Goal: Information Seeking & Learning: Stay updated

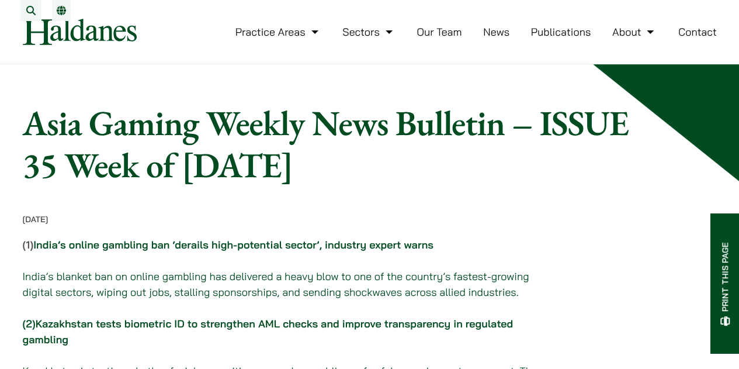
drag, startPoint x: 422, startPoint y: 178, endPoint x: 188, endPoint y: 164, distance: 234.2
click at [188, 164] on h1 "Asia Gaming Weekly News Bulletin – ISSUE 35 Week of [DATE]" at bounding box center [326, 144] width 606 height 84
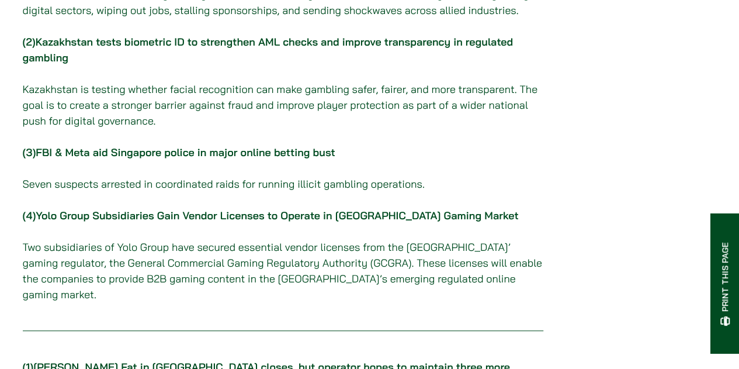
scroll to position [282, 0]
click at [172, 220] on link "Yolo Group Subsidiaries Gain Vendor Licenses to Operate in [GEOGRAPHIC_DATA] Ga…" at bounding box center [277, 214] width 483 height 13
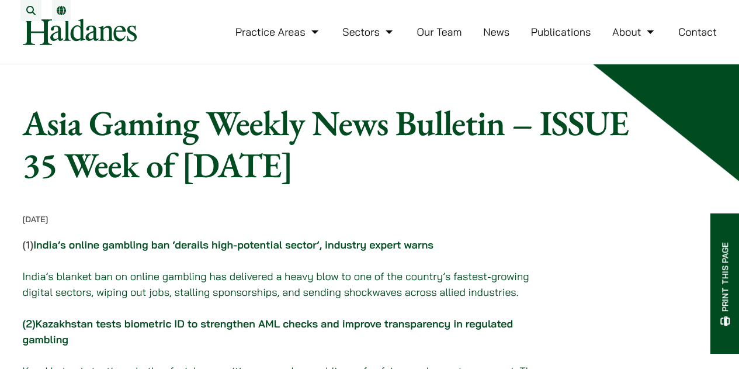
click at [391, 178] on h1 "Asia Gaming Weekly News Bulletin – ISSUE 35 Week of [DATE]" at bounding box center [326, 144] width 606 height 84
drag, startPoint x: 397, startPoint y: 175, endPoint x: 14, endPoint y: 114, distance: 388.1
copy h1 "Asia Gaming Weekly News Bulletin – ISSUE 35 Week of [DATE]"
click at [252, 174] on h1 "Asia Gaming Weekly News Bulletin – ISSUE 35 Week of [DATE]" at bounding box center [326, 144] width 606 height 84
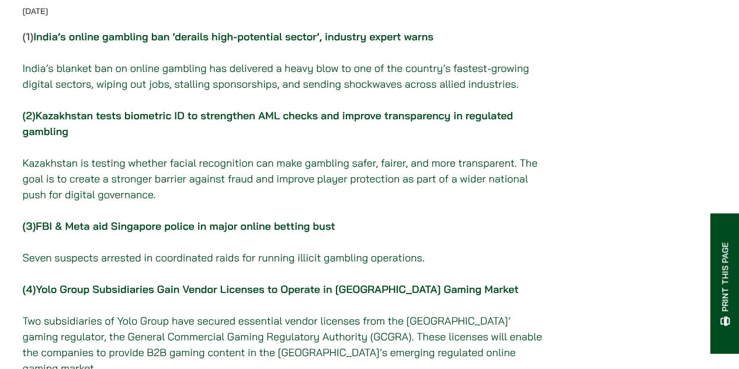
scroll to position [209, 0]
click at [278, 43] on link "India’s online gambling ban ‘derails high-potential sector’, industry expert wa…" at bounding box center [233, 35] width 400 height 13
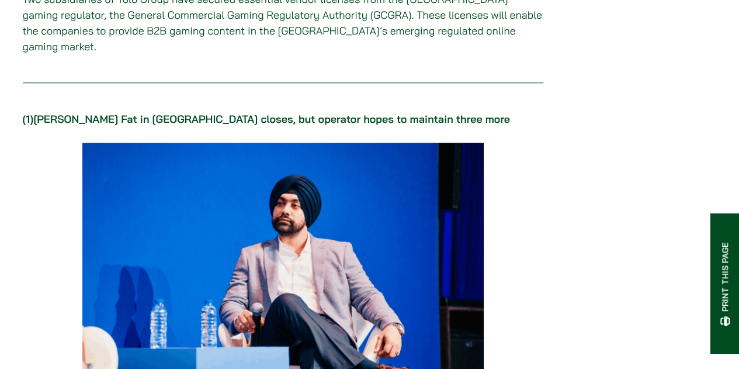
scroll to position [502, 0]
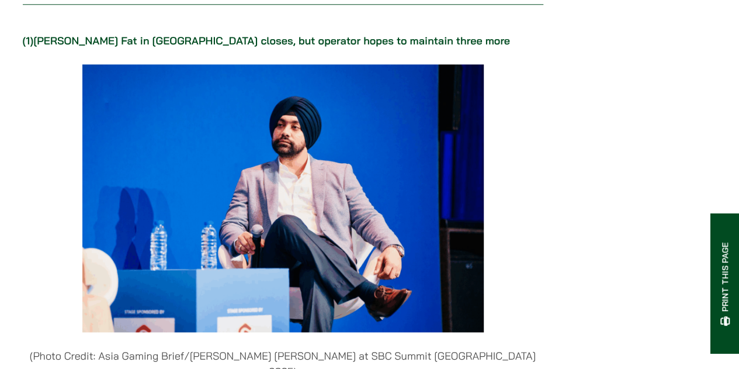
scroll to position [633, 0]
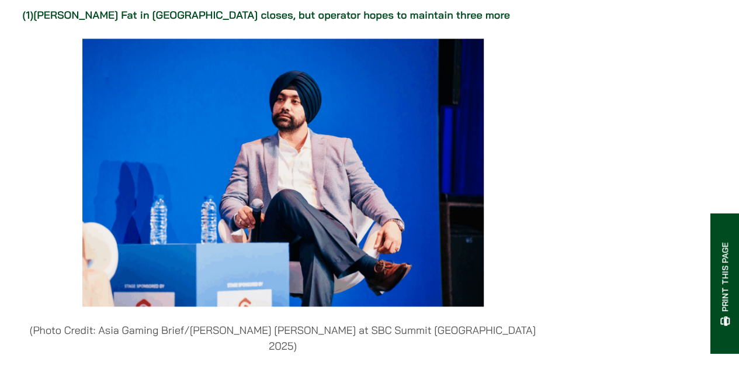
click at [260, 9] on link "[PERSON_NAME] Fat in [GEOGRAPHIC_DATA] closes, but operator hopes to maintain t…" at bounding box center [271, 14] width 477 height 13
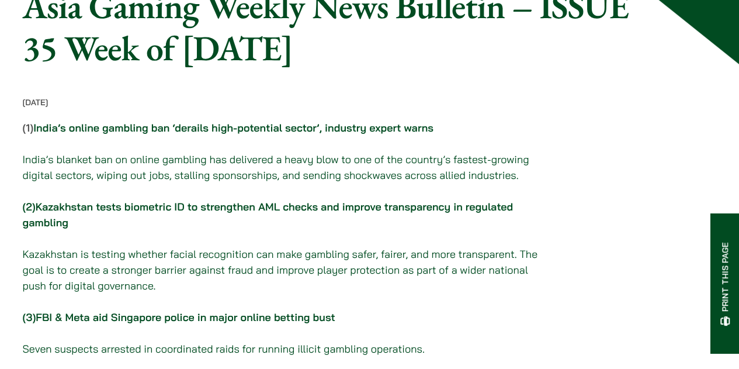
click at [252, 134] on link "India’s online gambling ban ‘derails high-potential sector’, industry expert wa…" at bounding box center [233, 127] width 400 height 13
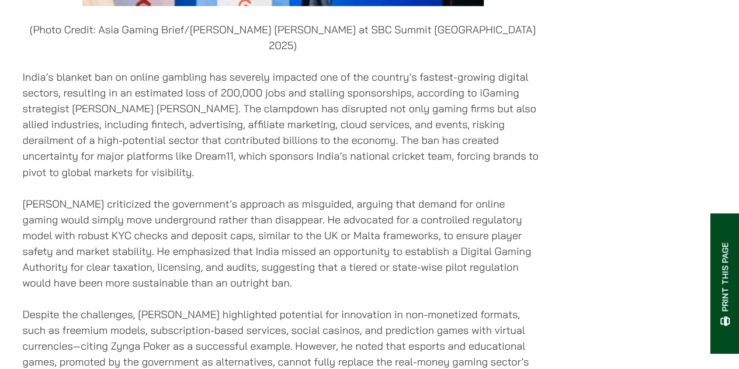
scroll to position [934, 0]
